Goal: Task Accomplishment & Management: Use online tool/utility

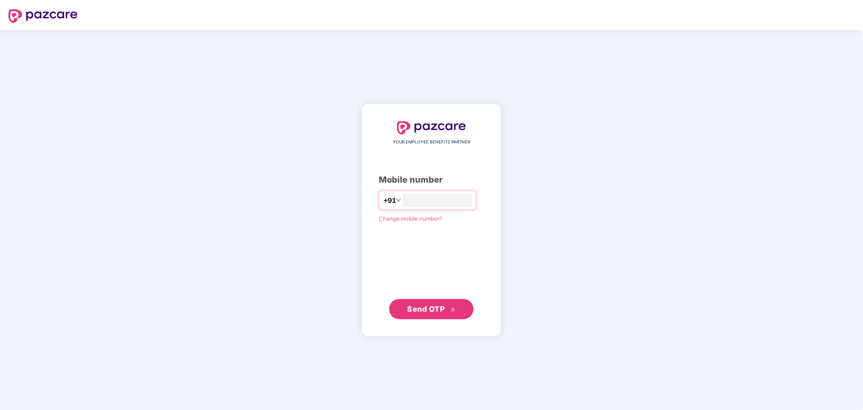
type input "**********"
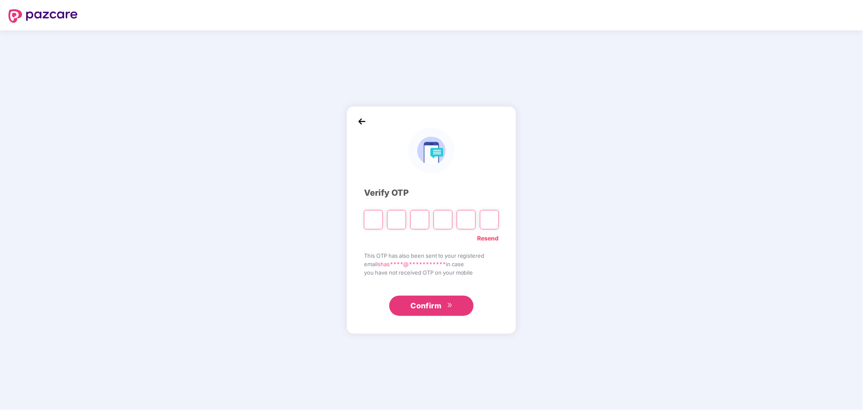
paste input "*"
type input "*"
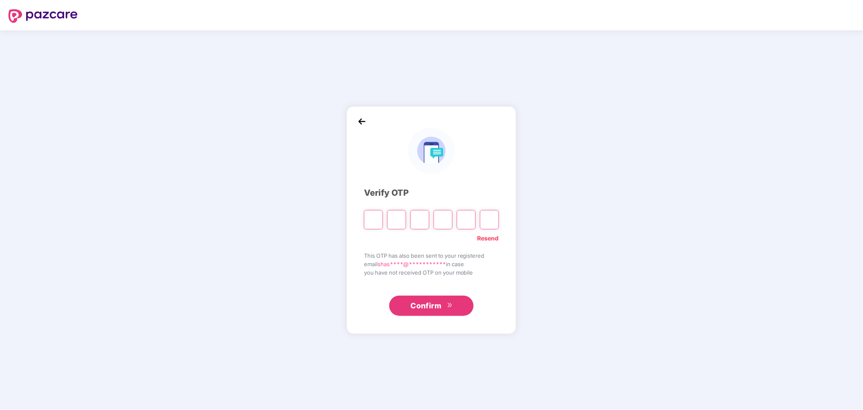
type input "*"
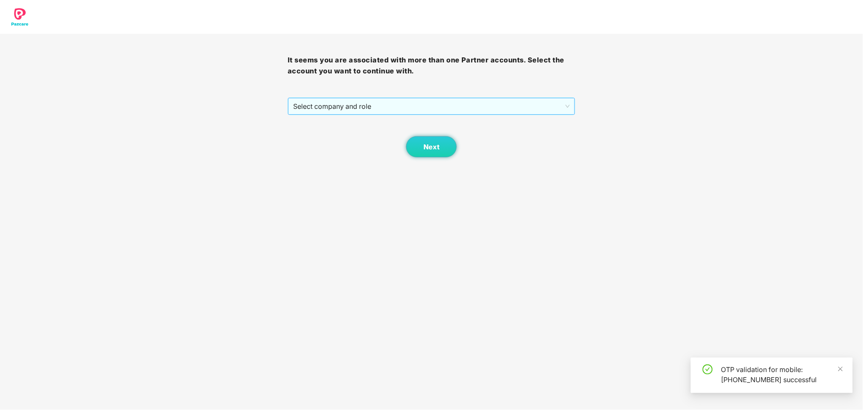
click at [403, 104] on span "Select company and role" at bounding box center [431, 106] width 277 height 16
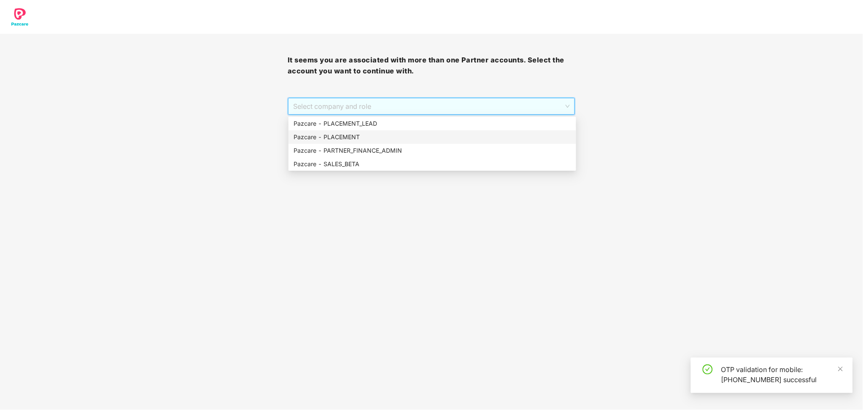
click at [396, 131] on div "Pazcare - PLACEMENT" at bounding box center [432, 136] width 288 height 13
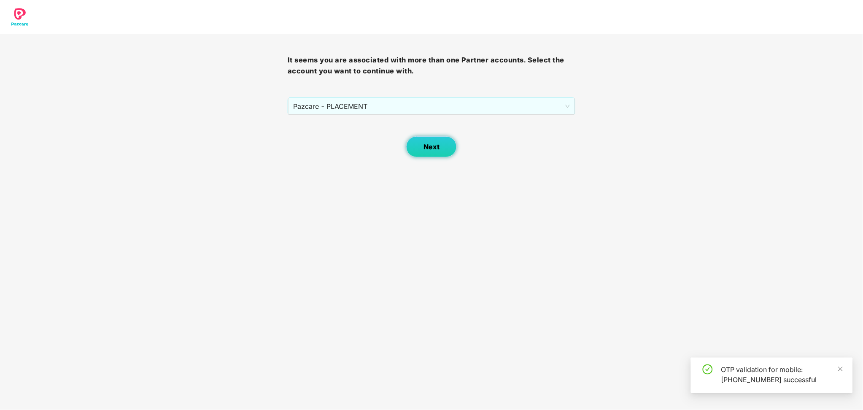
click at [423, 139] on button "Next" at bounding box center [431, 146] width 51 height 21
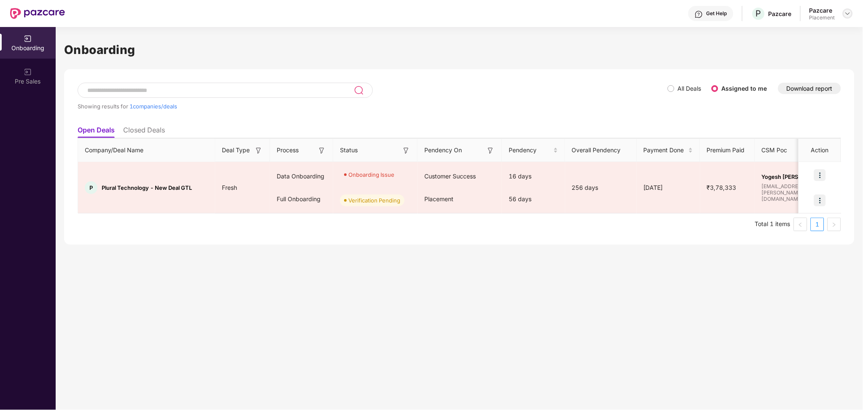
click at [846, 16] on img at bounding box center [847, 13] width 7 height 7
click at [803, 49] on div "Switch Partner" at bounding box center [809, 50] width 110 height 16
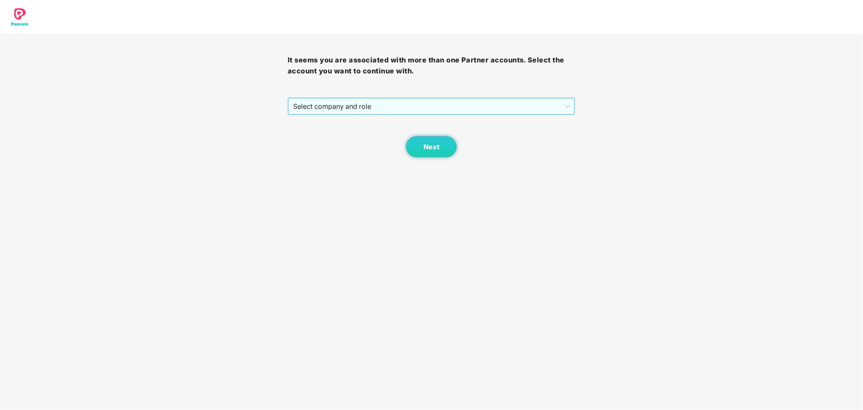
click at [486, 109] on span "Select company and role" at bounding box center [431, 106] width 277 height 16
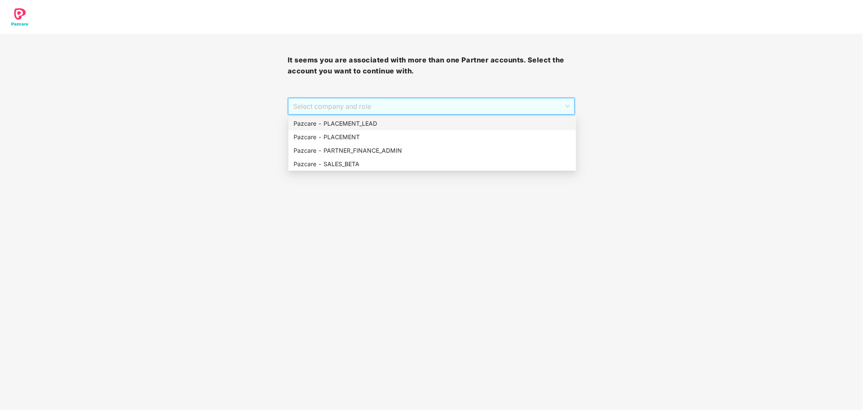
click at [401, 122] on div "Pazcare - PLACEMENT_LEAD" at bounding box center [431, 123] width 277 height 9
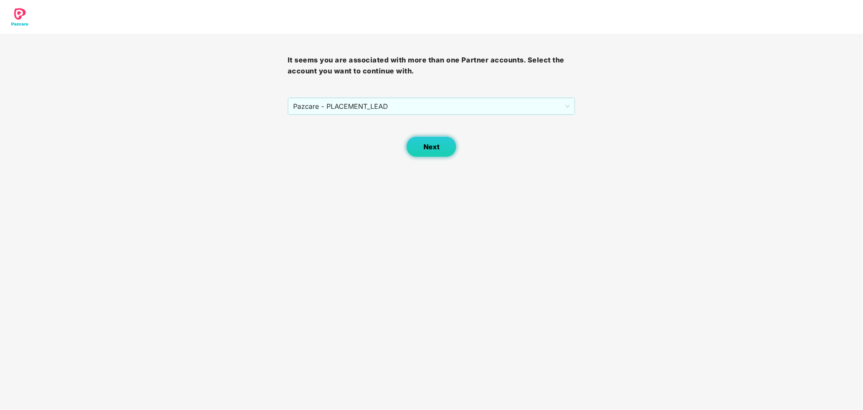
click at [431, 144] on span "Next" at bounding box center [431, 147] width 16 height 8
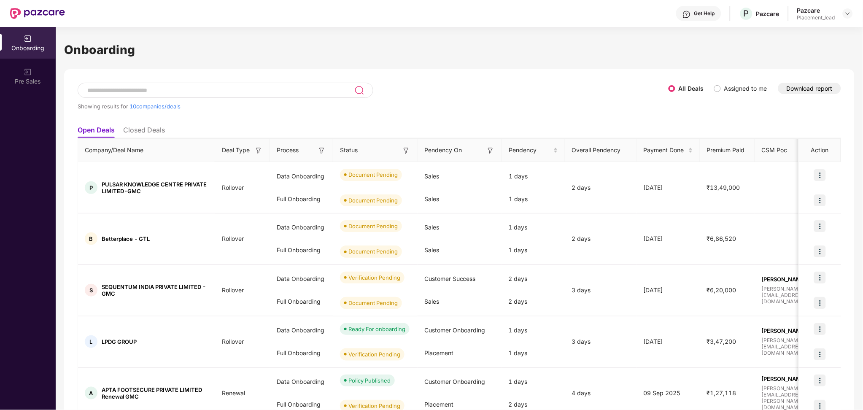
click at [817, 92] on button "Download report" at bounding box center [809, 88] width 63 height 11
